Goal: Task Accomplishment & Management: Use online tool/utility

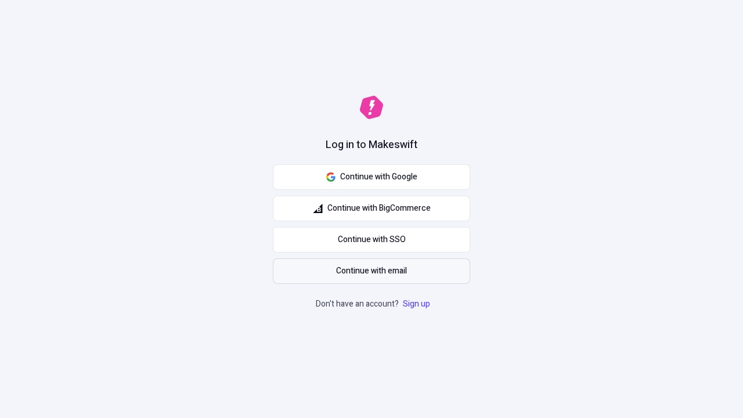
click at [371, 271] on span "Continue with email" at bounding box center [371, 271] width 71 height 13
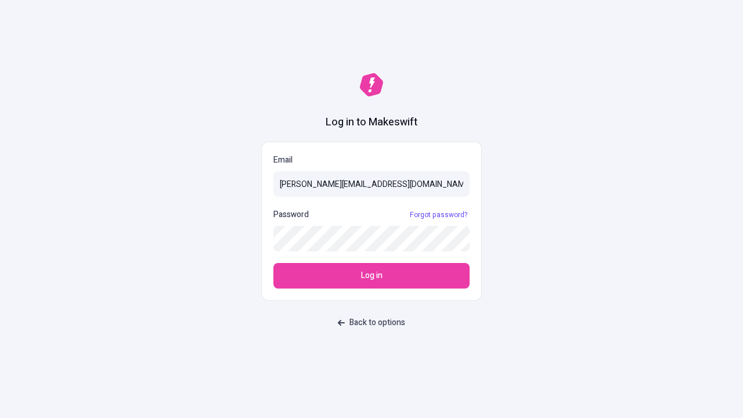
type input "sasha+test-ui@makeswift.com"
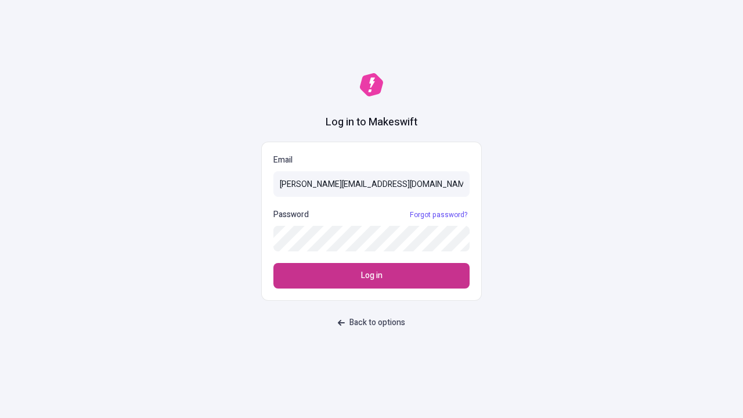
click at [371, 276] on span "Log in" at bounding box center [371, 275] width 21 height 13
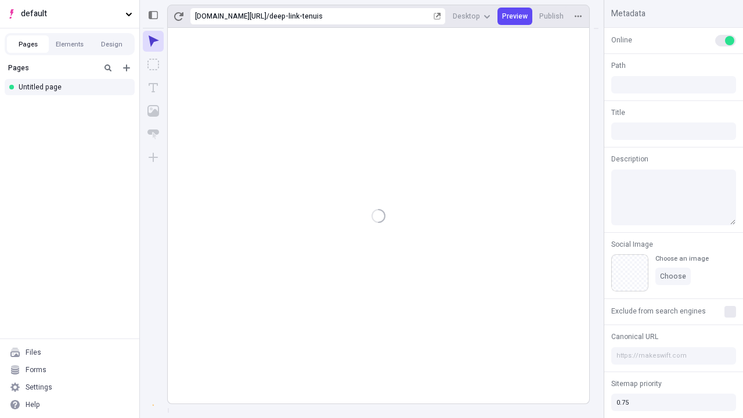
type input "/deep-link-tenuis"
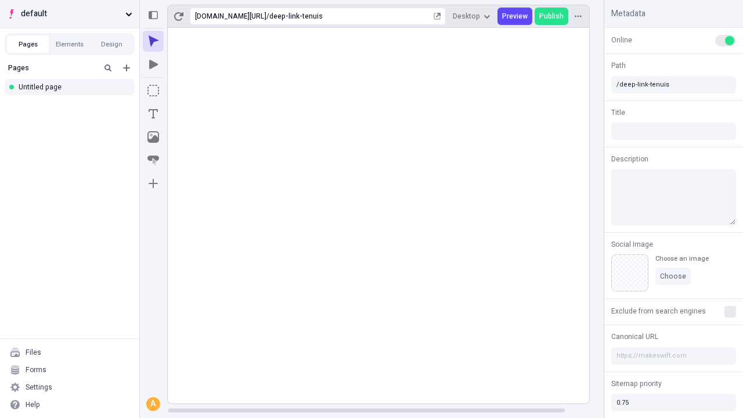
click at [70, 14] on span "default" at bounding box center [71, 14] width 100 height 13
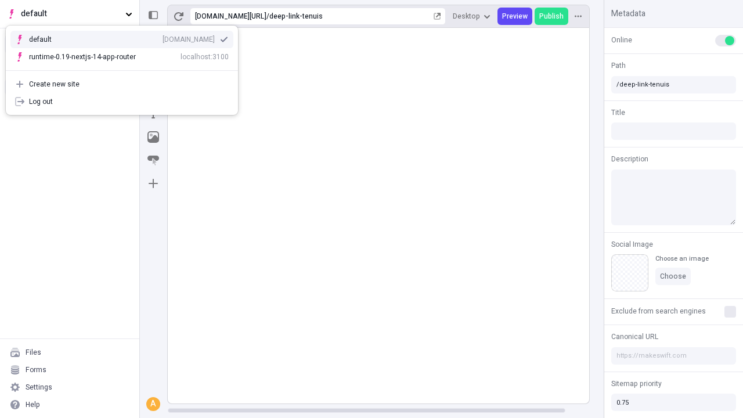
click at [162, 37] on div "qee9k4dy7d.staging.makeswift.site" at bounding box center [188, 39] width 52 height 9
click at [127, 68] on icon "Add new" at bounding box center [126, 67] width 7 height 7
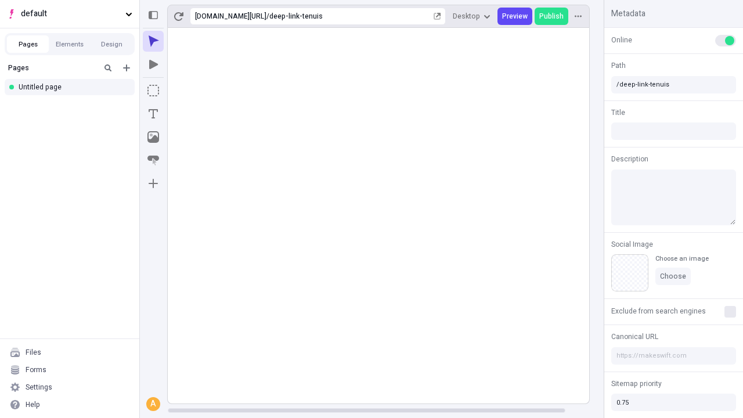
click at [73, 106] on div "Blank page" at bounding box center [72, 107] width 111 height 17
type input "/deep-link-canis"
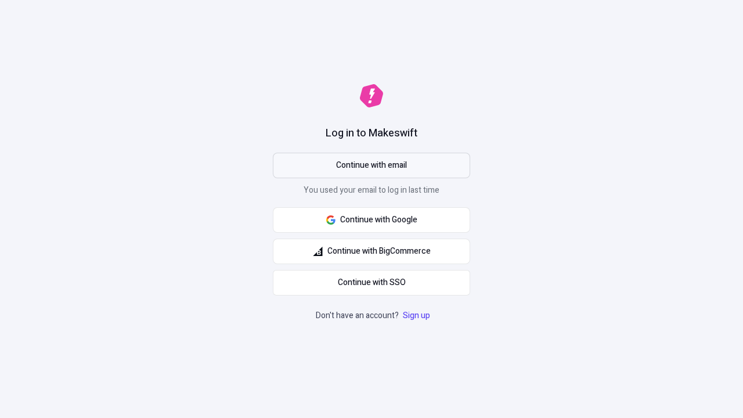
click at [371, 165] on span "Continue with email" at bounding box center [371, 165] width 71 height 13
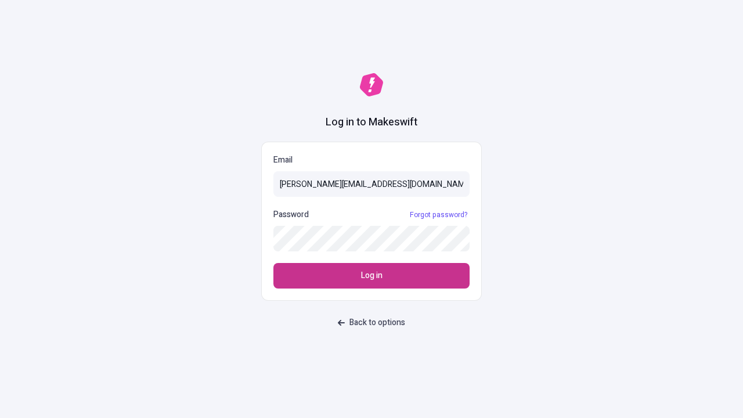
click at [371, 276] on span "Log in" at bounding box center [371, 275] width 21 height 13
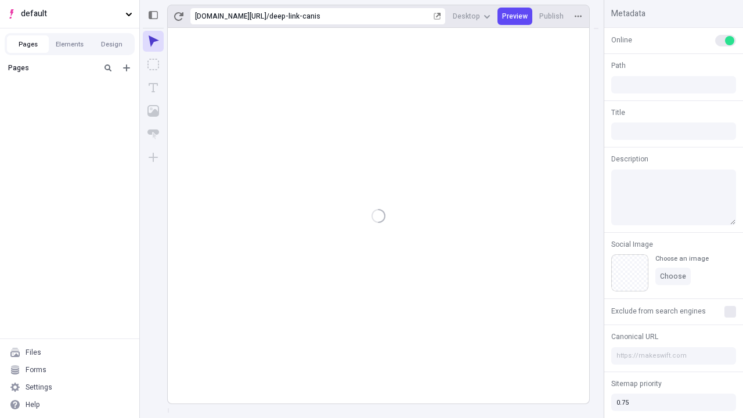
type input "/deep-link-canis"
